Goal: Task Accomplishment & Management: Use online tool/utility

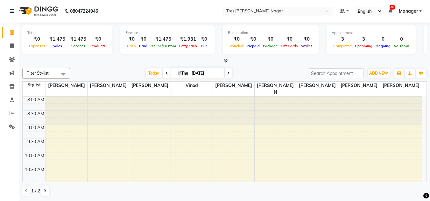
scroll to position [62, 0]
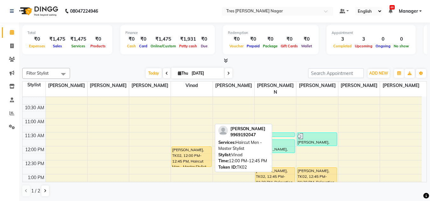
click at [205, 152] on div "[PERSON_NAME], TK02, 12:00 PM-12:45 PM, Haircut Men - Master Stylist" at bounding box center [191, 157] width 39 height 20
select select "1"
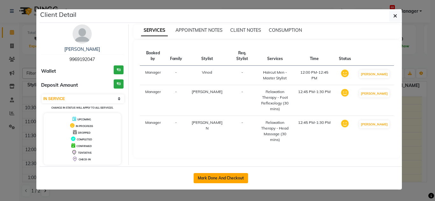
click at [237, 177] on button "Mark Done And Checkout" at bounding box center [221, 178] width 54 height 10
select select "service"
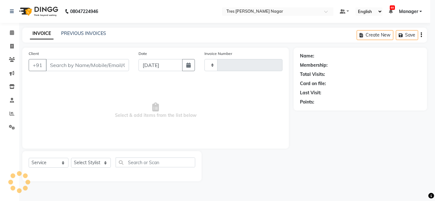
type input "1092"
select select "8052"
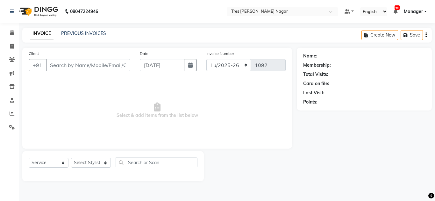
type input "9969192047"
select select "85930"
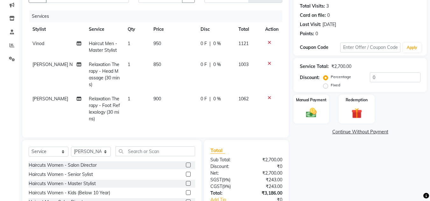
scroll to position [69, 0]
click at [154, 99] on span "900" at bounding box center [157, 99] width 8 height 6
select select "85930"
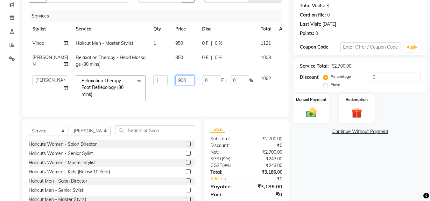
click at [175, 81] on input "900" at bounding box center [184, 80] width 19 height 10
type input "850"
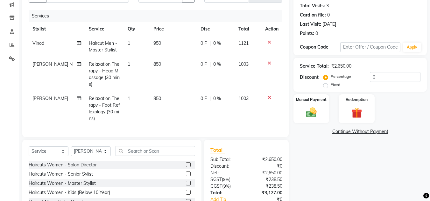
click at [334, 200] on div "Name: [PERSON_NAME] Membership: No Active Membership Total Visits: 3 Card on fi…" at bounding box center [362, 106] width 138 height 255
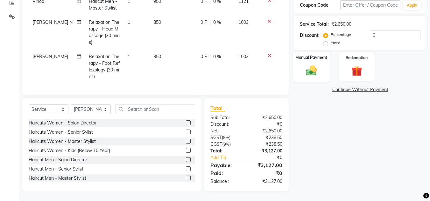
click at [321, 65] on div "Manual Payment" at bounding box center [311, 67] width 37 height 30
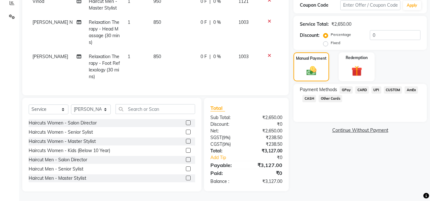
click at [375, 87] on span "UPI" at bounding box center [376, 90] width 10 height 7
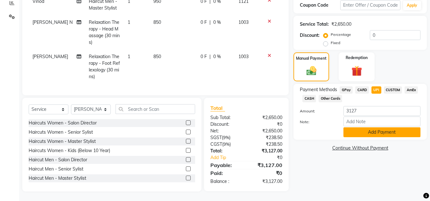
click at [375, 129] on button "Add Payment" at bounding box center [381, 133] width 77 height 10
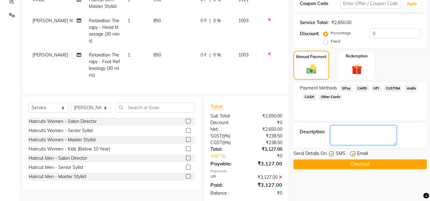
click at [344, 135] on textarea at bounding box center [363, 136] width 66 height 20
type textarea "Harsh"
click at [345, 167] on button "Checkout" at bounding box center [359, 165] width 133 height 10
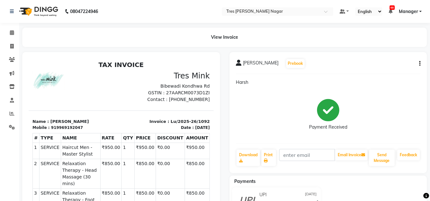
drag, startPoint x: 168, startPoint y: 37, endPoint x: 83, endPoint y: 8, distance: 89.8
click at [168, 37] on div "View Invoice" at bounding box center [224, 37] width 405 height 19
click at [45, 74] on img at bounding box center [48, 80] width 32 height 19
drag, startPoint x: 16, startPoint y: 16, endPoint x: 7, endPoint y: 32, distance: 18.1
click at [7, 32] on span at bounding box center [11, 32] width 11 height 7
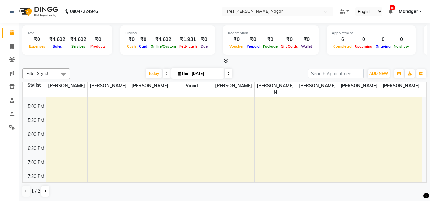
scroll to position [208, 0]
click at [163, 77] on span at bounding box center [167, 74] width 8 height 10
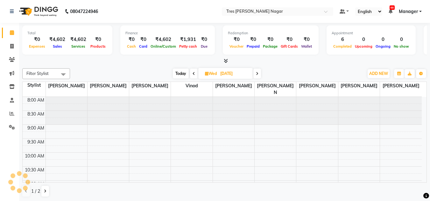
scroll to position [140, 0]
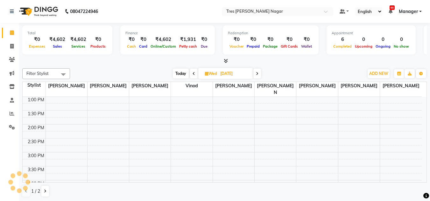
click at [180, 78] on span "Today" at bounding box center [181, 74] width 16 height 10
type input "[DATE]"
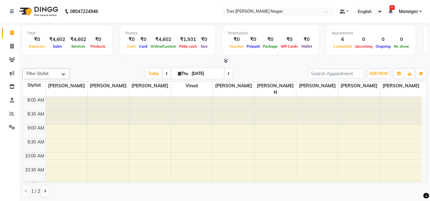
scroll to position [191, 0]
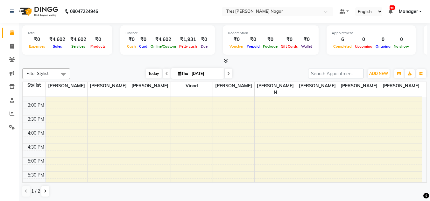
click at [152, 73] on span "Today" at bounding box center [154, 74] width 16 height 10
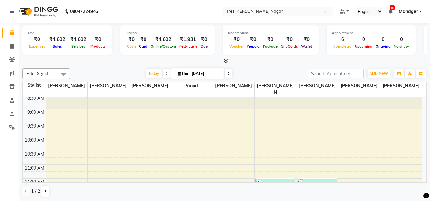
scroll to position [13, 0]
